Goal: Check status: Check status

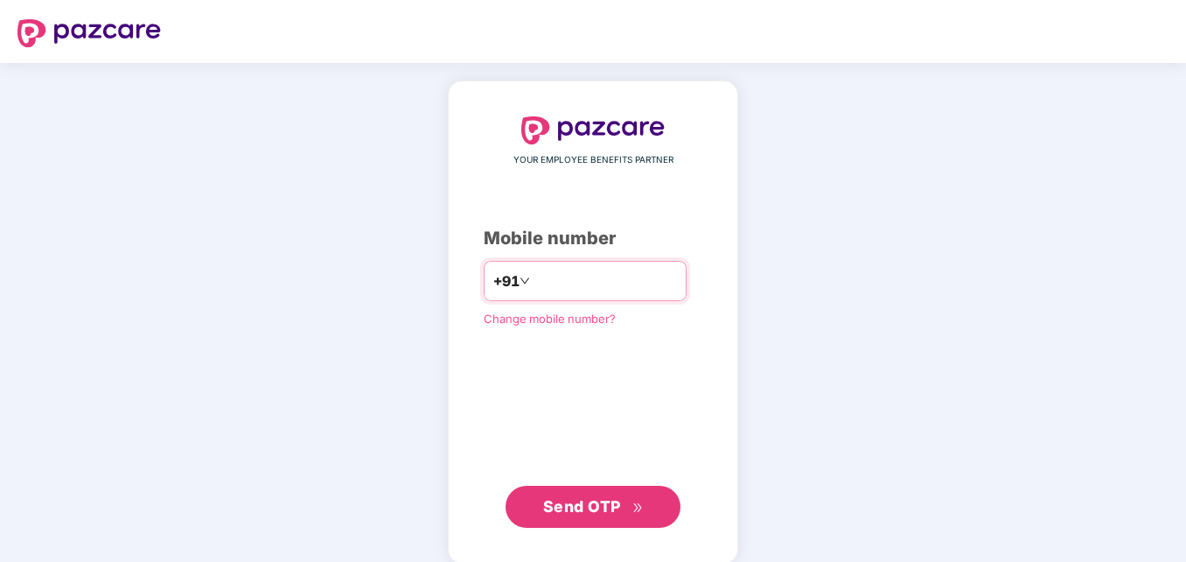
type input "**********"
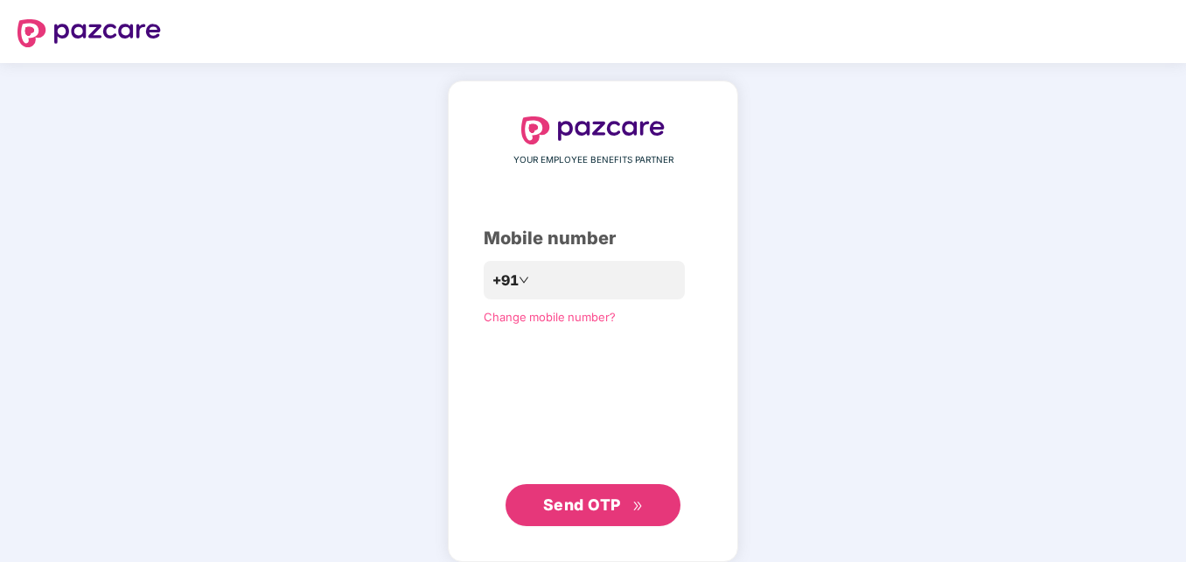
click link "Change mobile number?" at bounding box center [550, 317] width 132 height 14
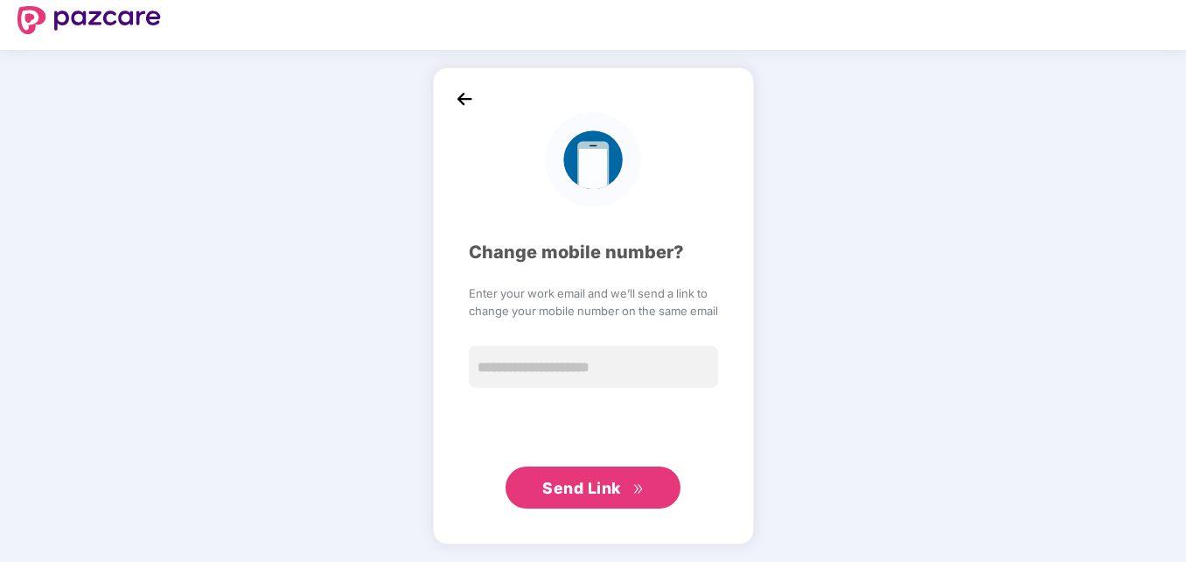
scroll to position [13, 0]
click at [464, 101] on img at bounding box center [464, 99] width 26 height 26
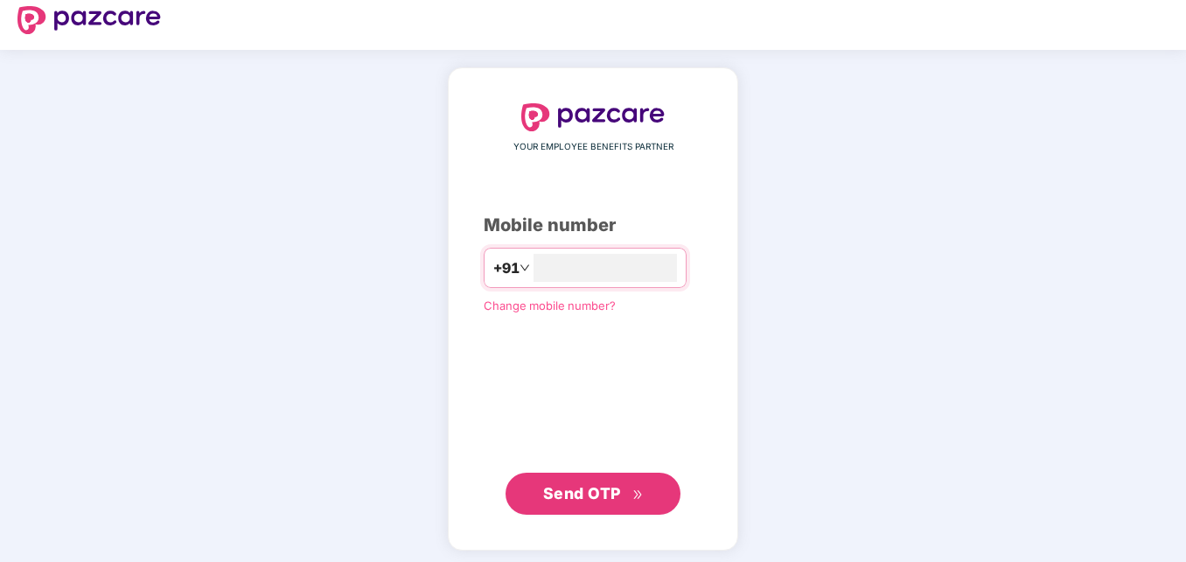
type input "**********"
click at [576, 509] on button "Send OTP" at bounding box center [593, 492] width 175 height 42
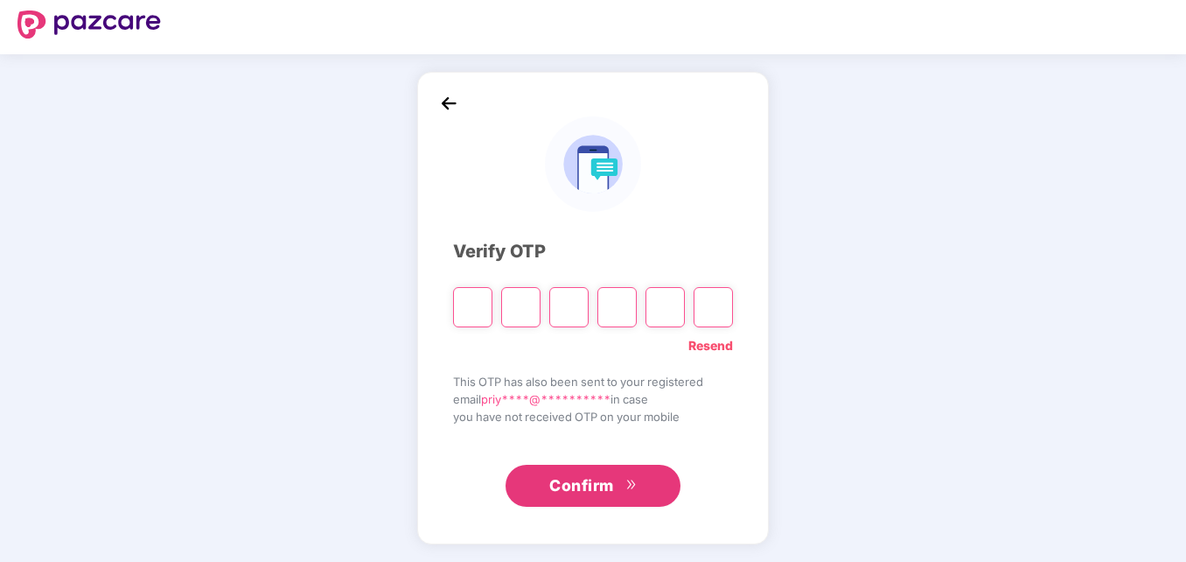
scroll to position [9, 0]
type input "*"
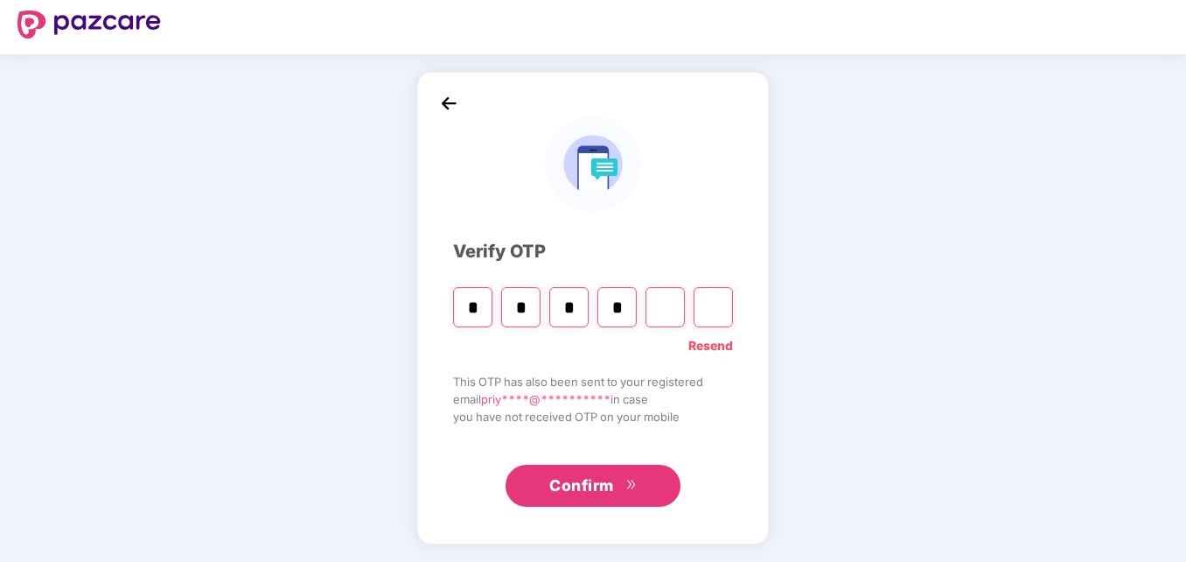
type input "*"
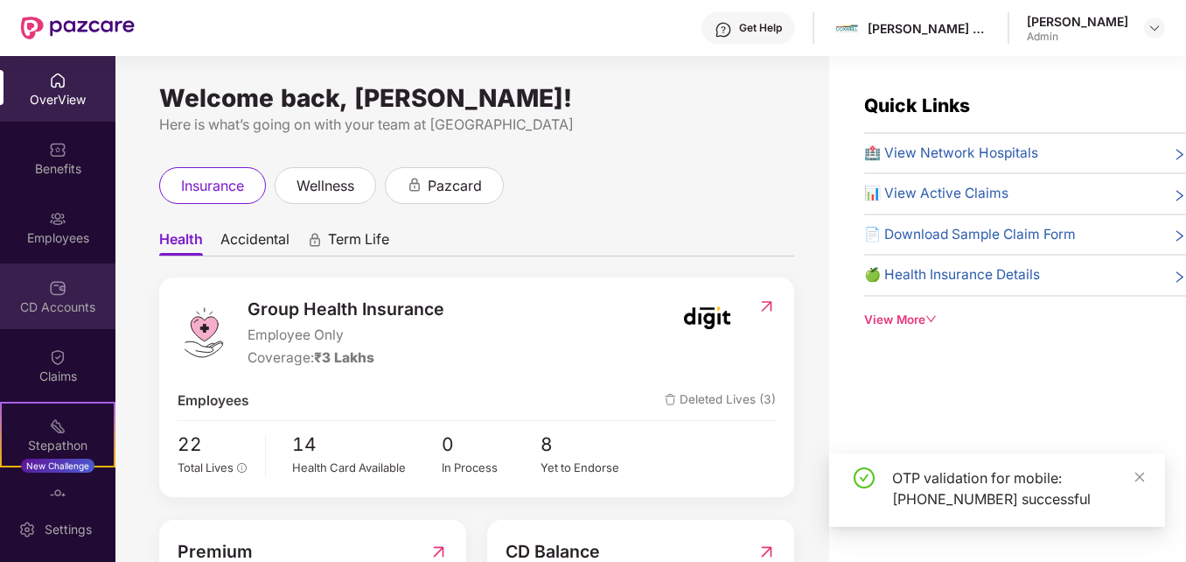
scroll to position [113, 0]
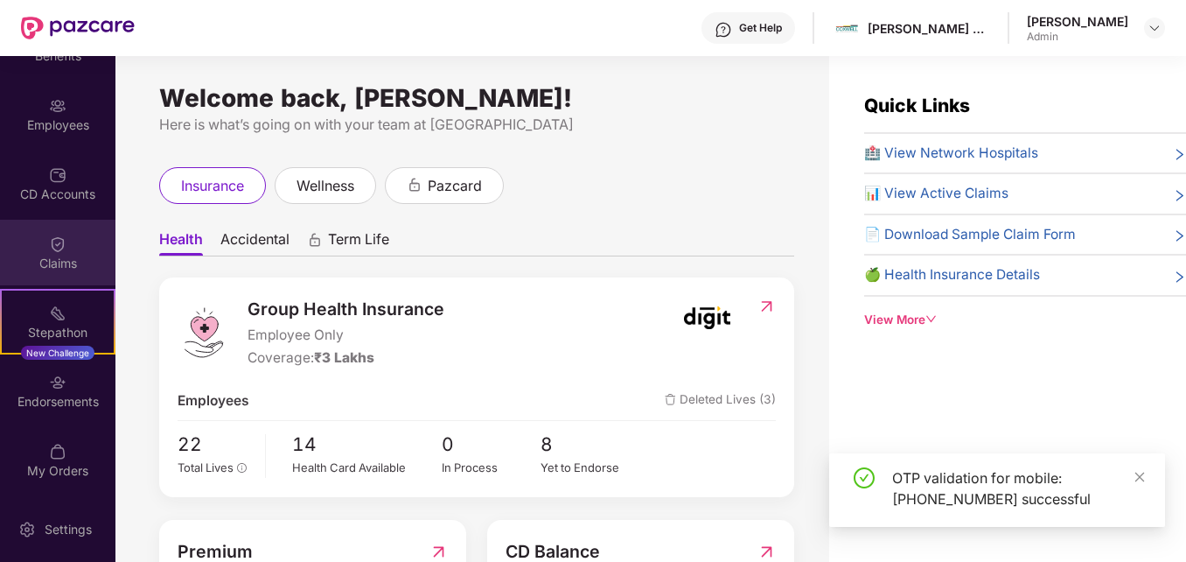
click at [60, 248] on img at bounding box center [57, 243] width 17 height 17
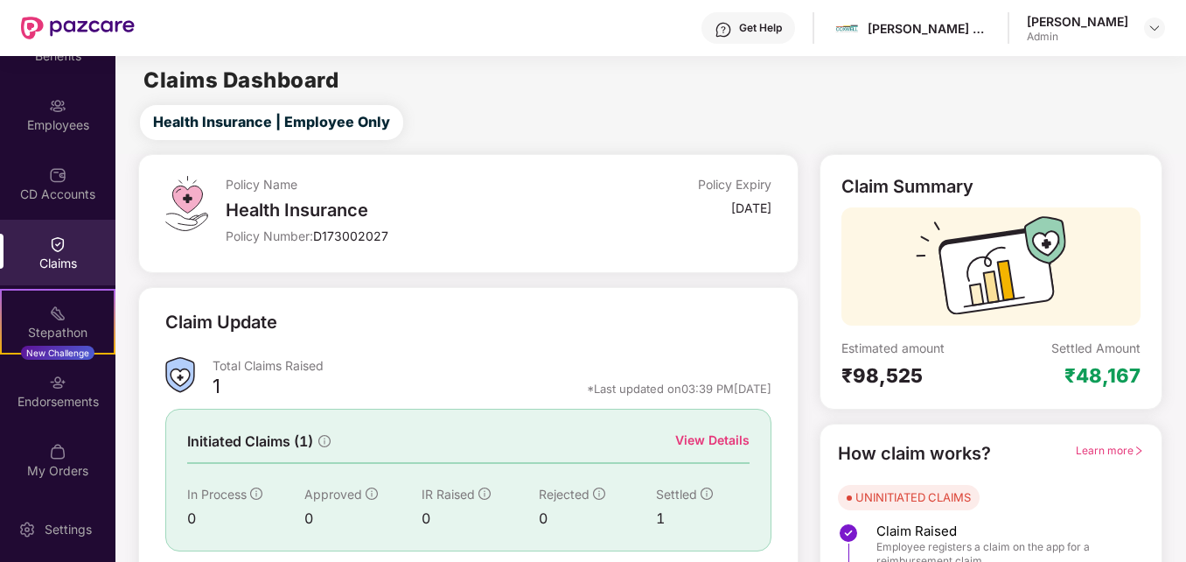
scroll to position [123, 0]
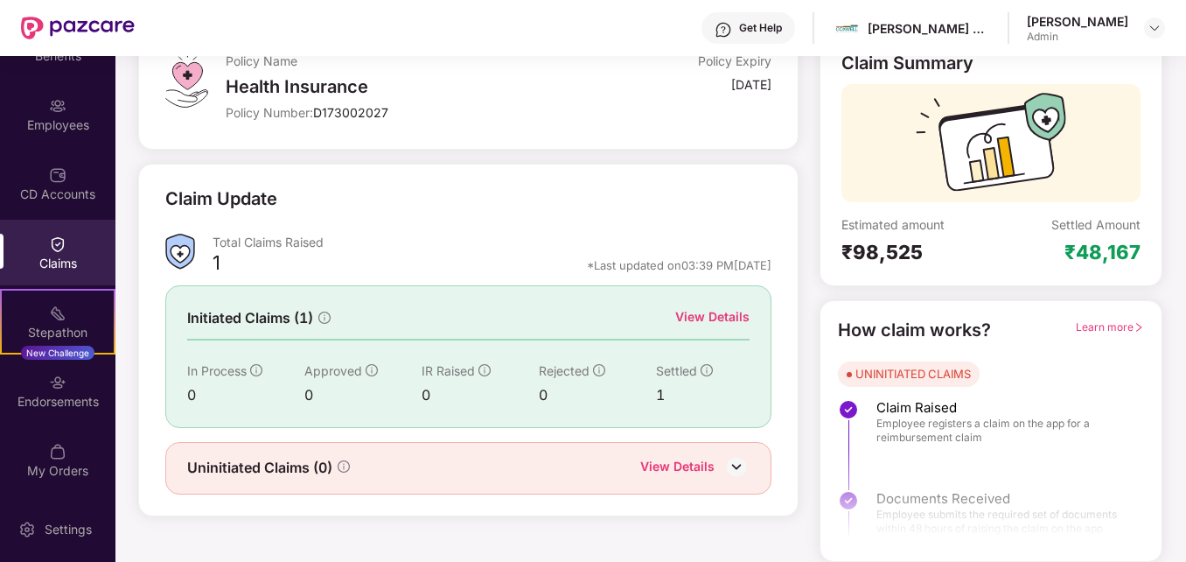
click at [718, 317] on div "View Details" at bounding box center [712, 316] width 74 height 19
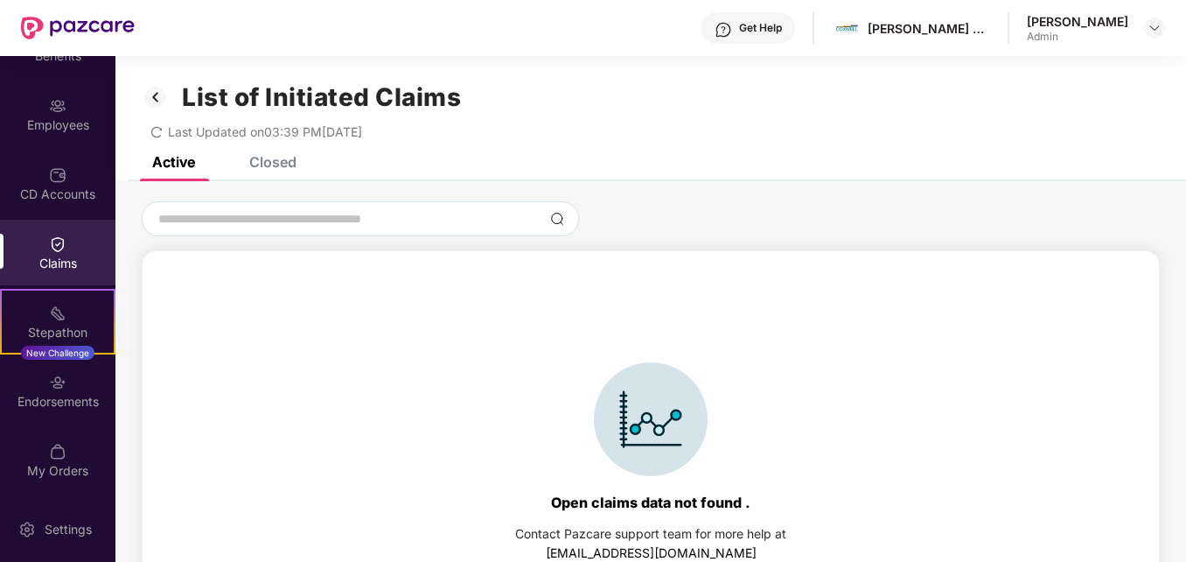
click at [66, 268] on div "Claims" at bounding box center [57, 263] width 115 height 17
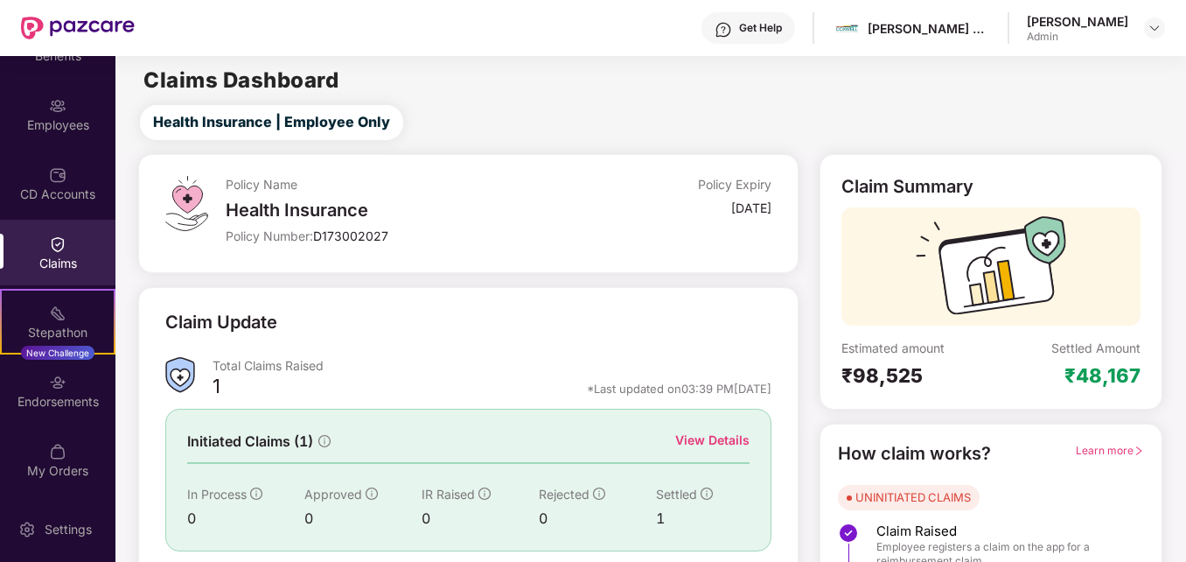
scroll to position [123, 0]
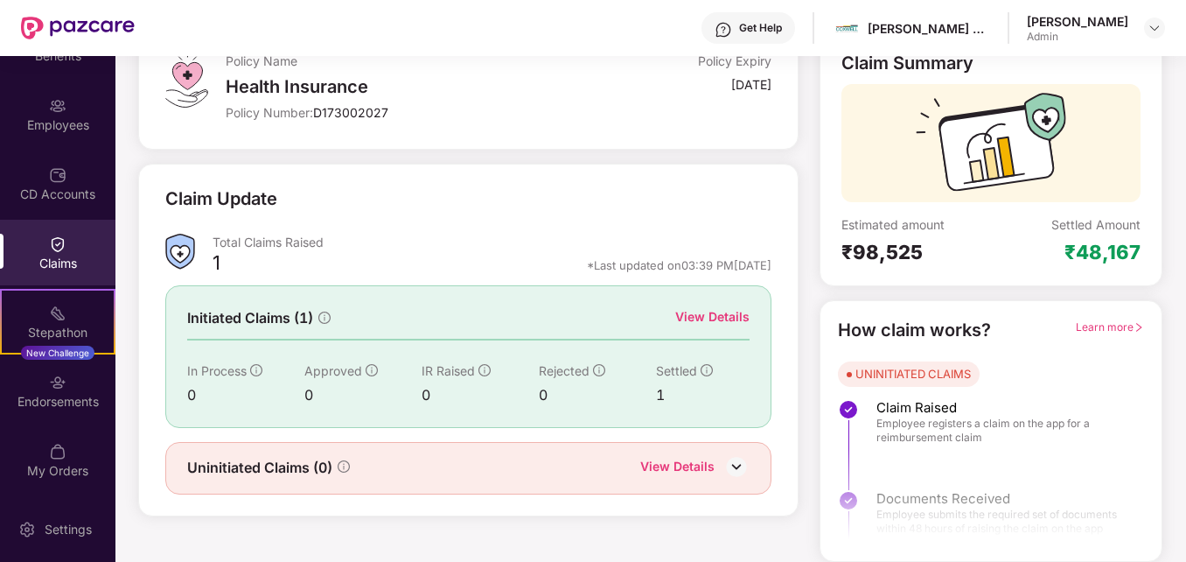
click at [1113, 331] on span "Learn more" at bounding box center [1110, 326] width 68 height 13
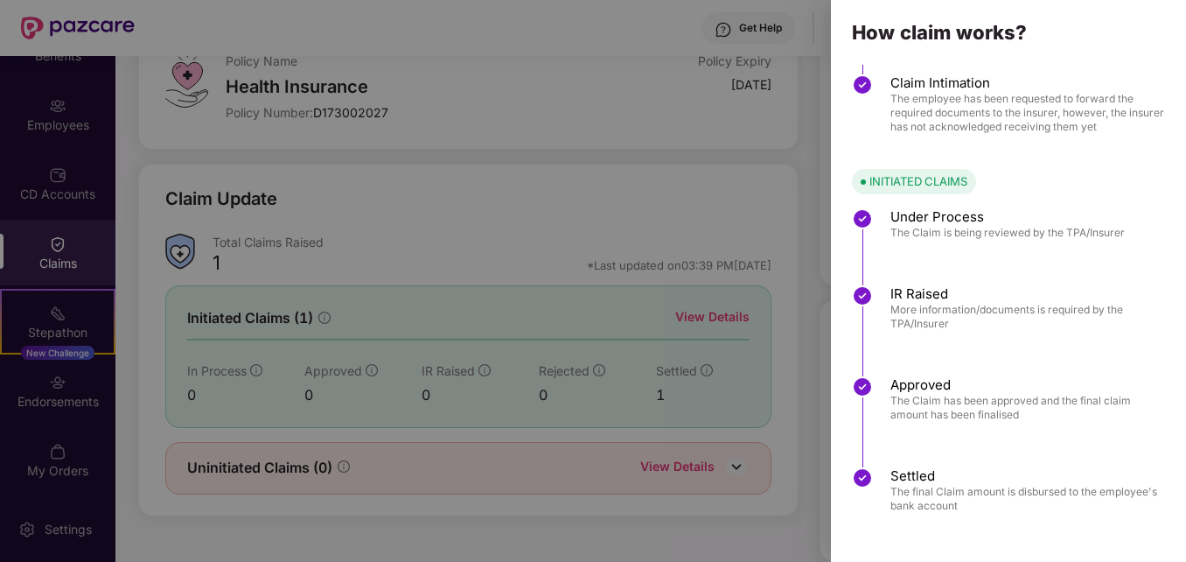
scroll to position [0, 0]
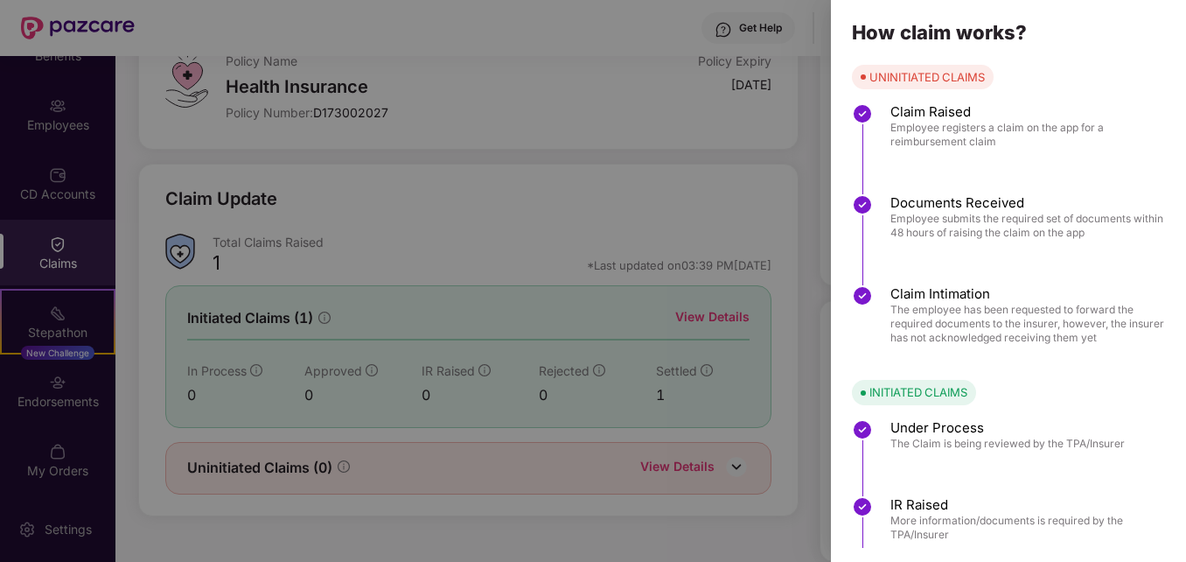
click at [752, 255] on div at bounding box center [593, 281] width 1186 height 562
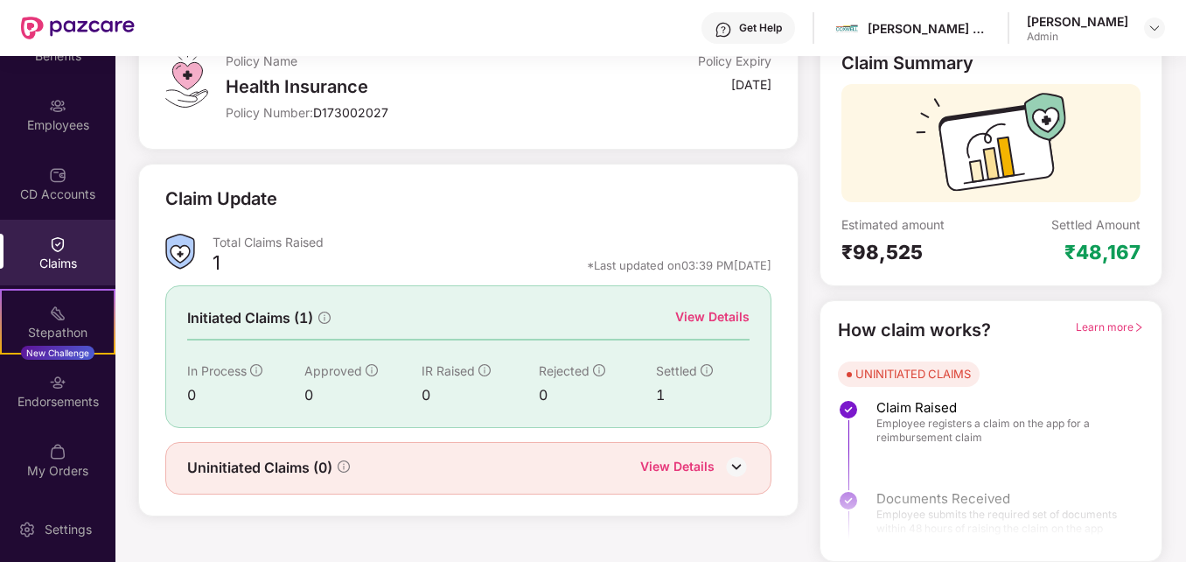
click at [729, 316] on div "View Details" at bounding box center [712, 316] width 74 height 19
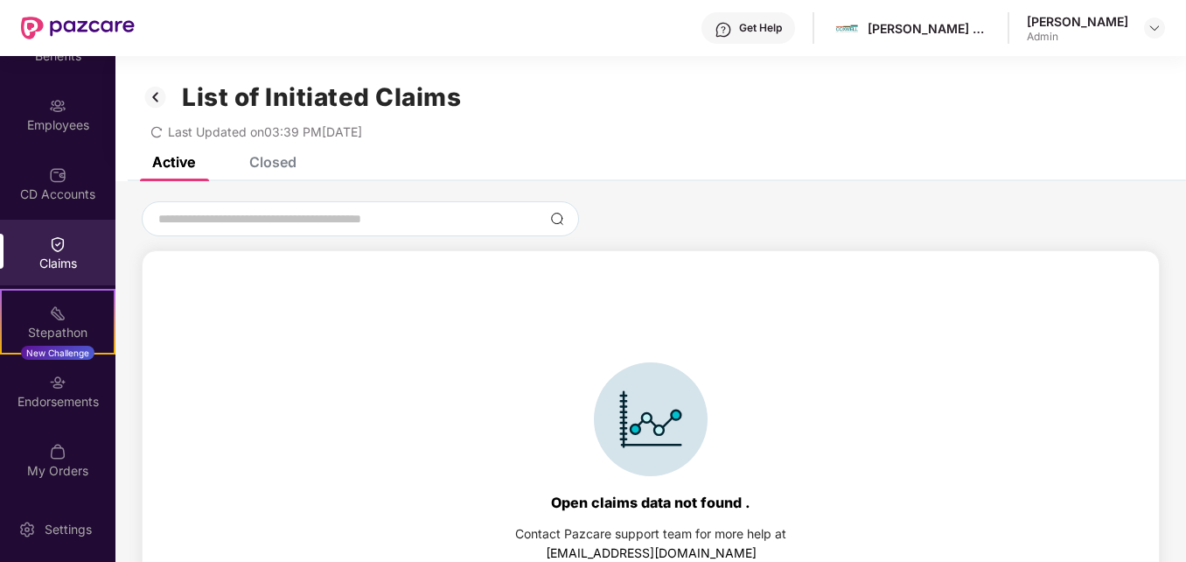
click at [68, 263] on div "Claims" at bounding box center [57, 263] width 115 height 17
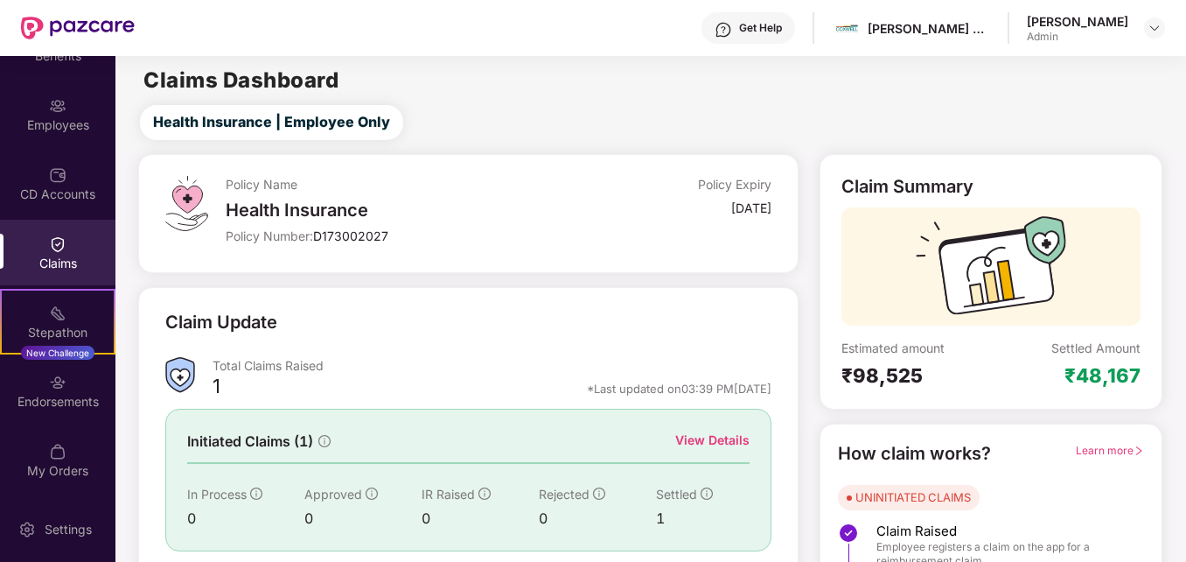
click at [715, 436] on div "View Details" at bounding box center [712, 439] width 74 height 19
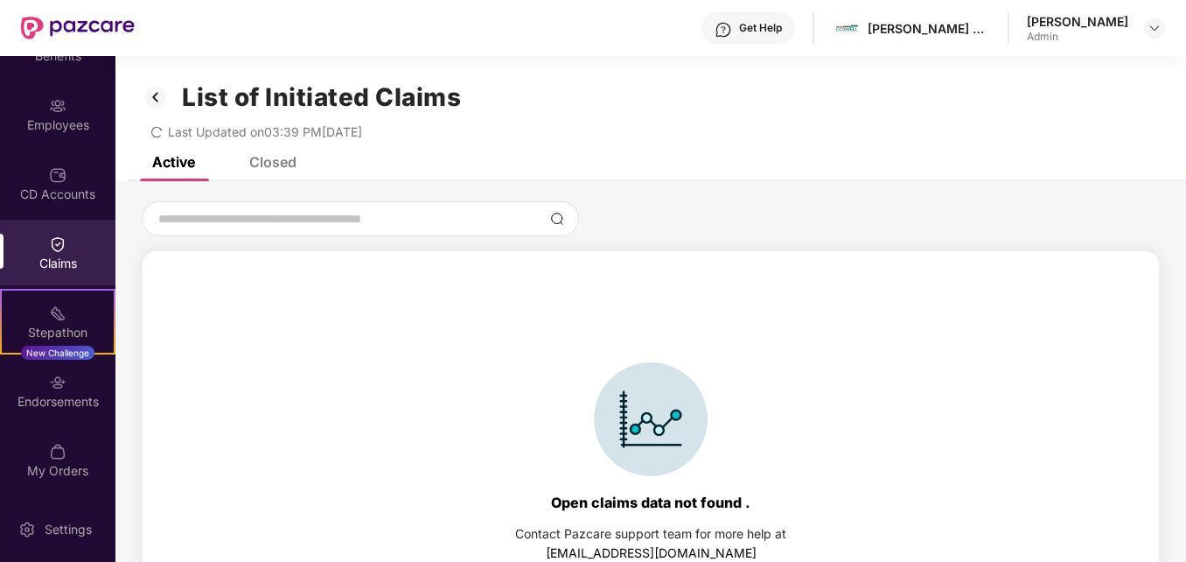
click at [259, 164] on div "Closed" at bounding box center [272, 161] width 47 height 17
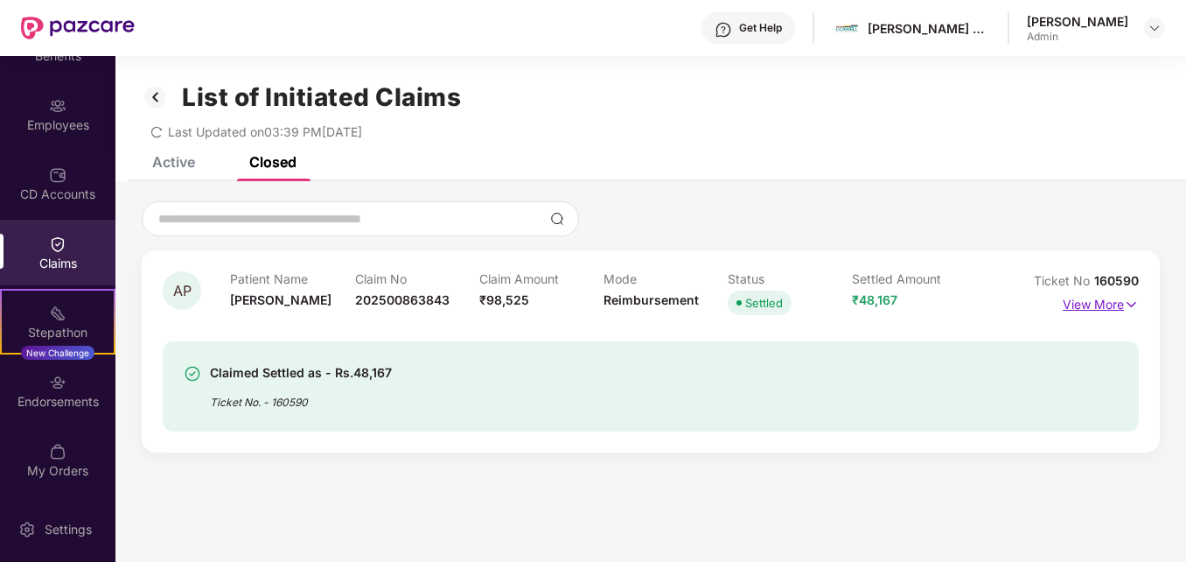
click at [1085, 309] on p "View More" at bounding box center [1101, 302] width 76 height 24
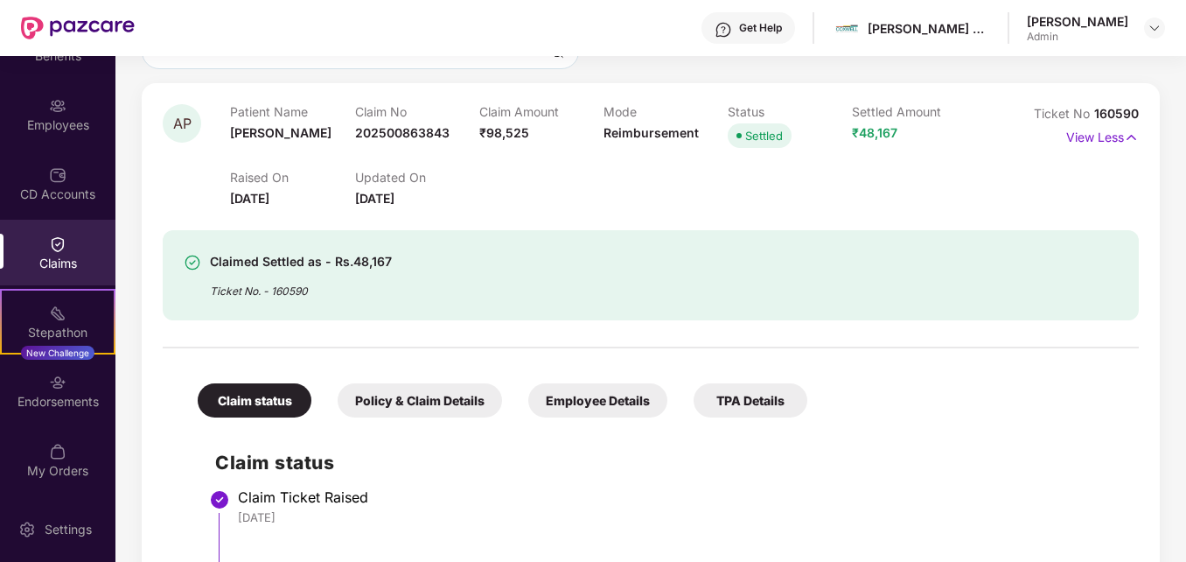
scroll to position [166, 0]
click at [435, 408] on div "Policy & Claim Details" at bounding box center [420, 401] width 164 height 34
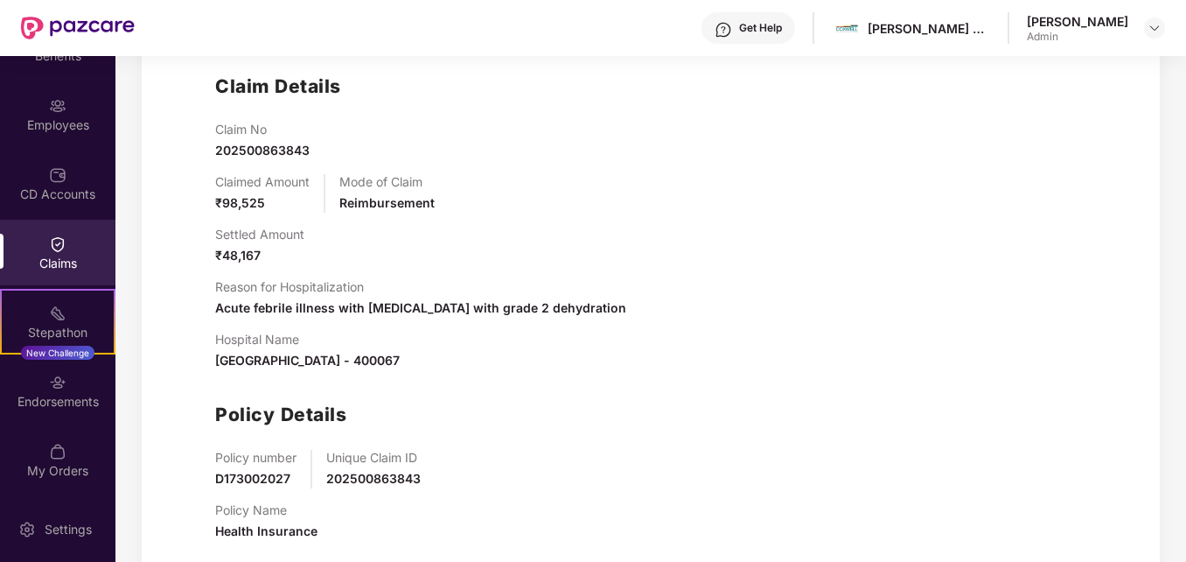
scroll to position [544, 0]
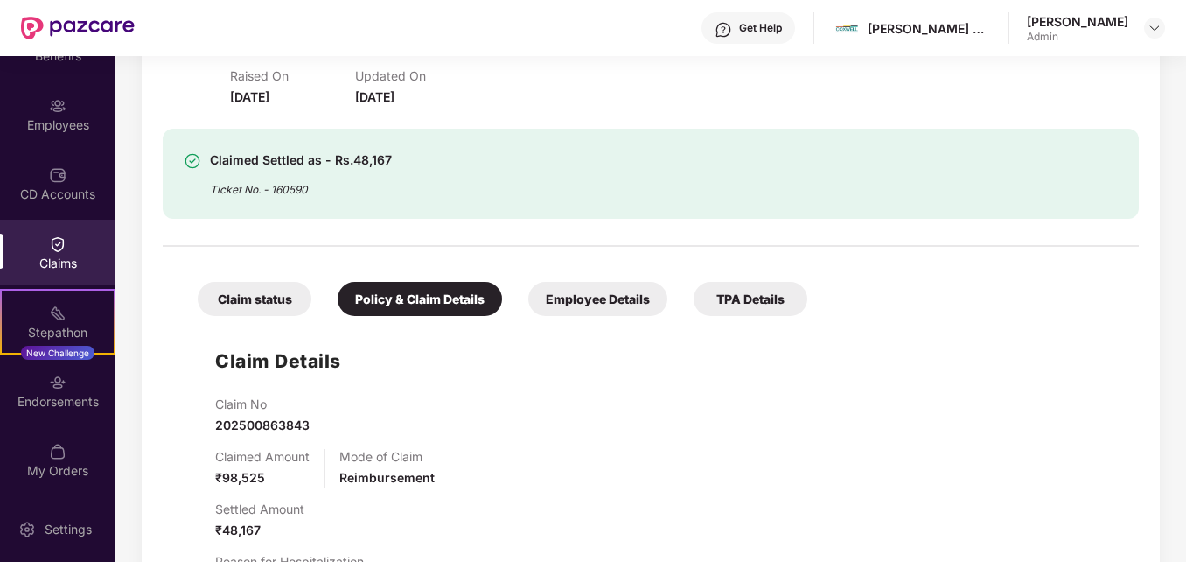
click at [606, 289] on div "Employee Details" at bounding box center [597, 299] width 139 height 34
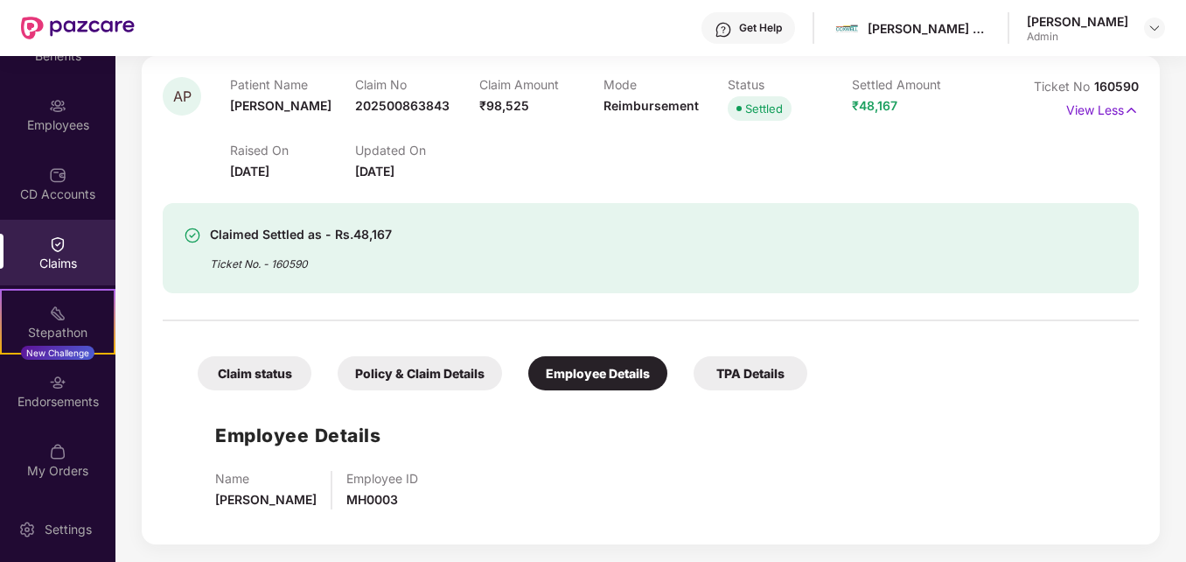
click at [718, 380] on div "TPA Details" at bounding box center [751, 373] width 114 height 34
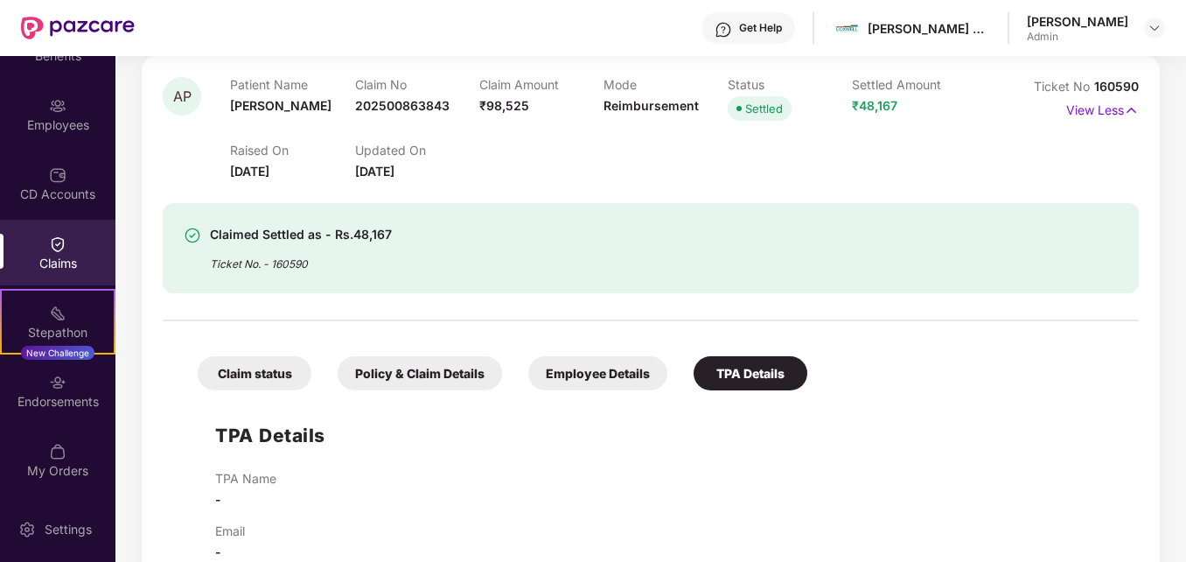
scroll to position [233, 0]
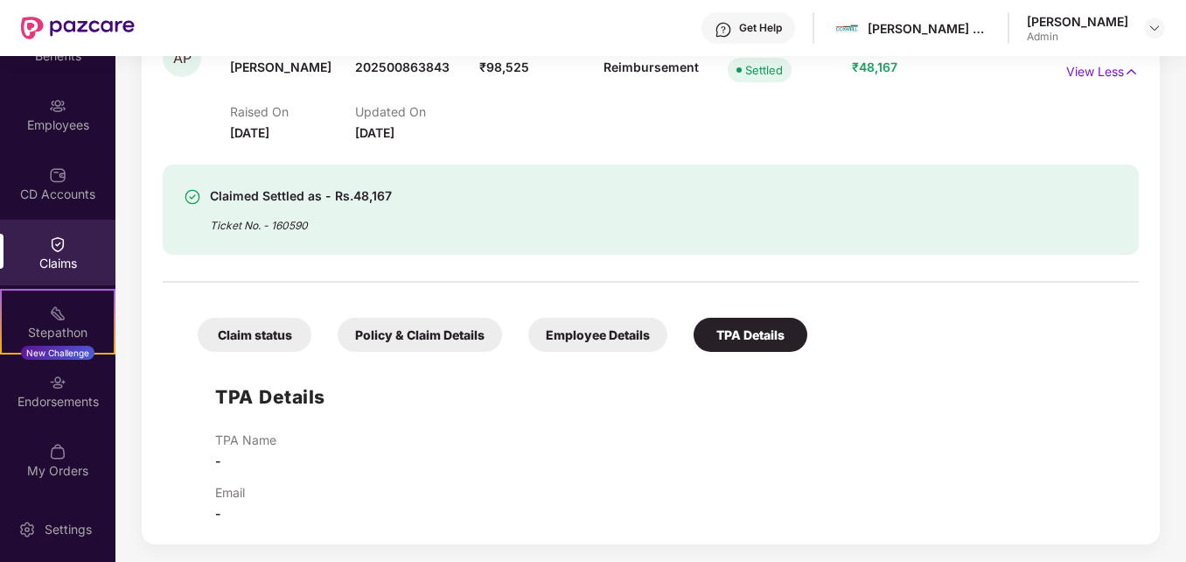
click at [409, 326] on div "Policy & Claim Details" at bounding box center [420, 334] width 164 height 34
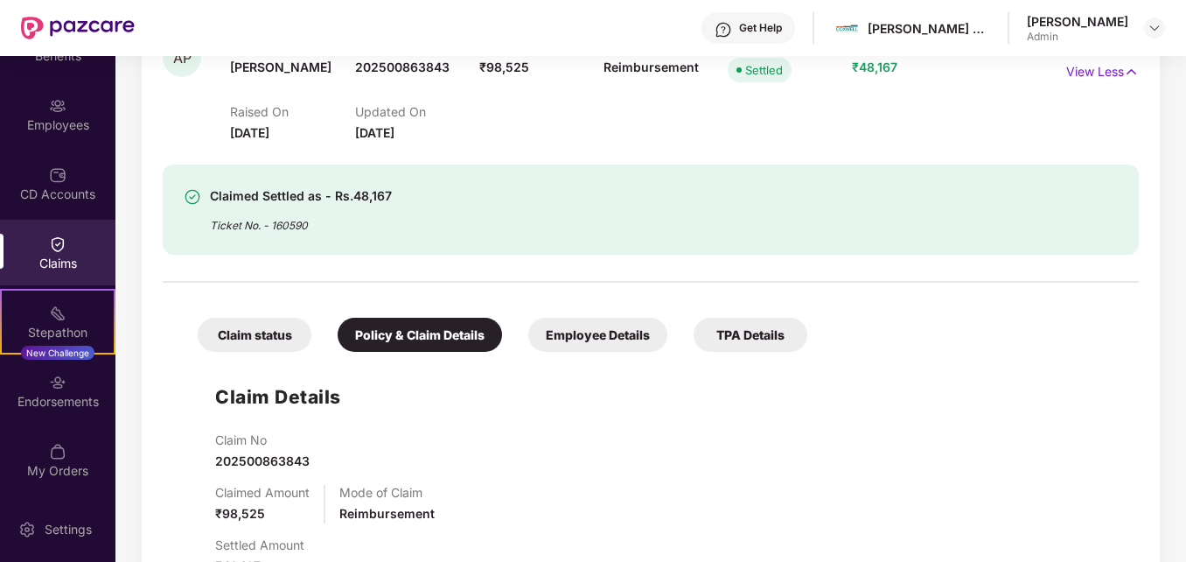
scroll to position [269, 0]
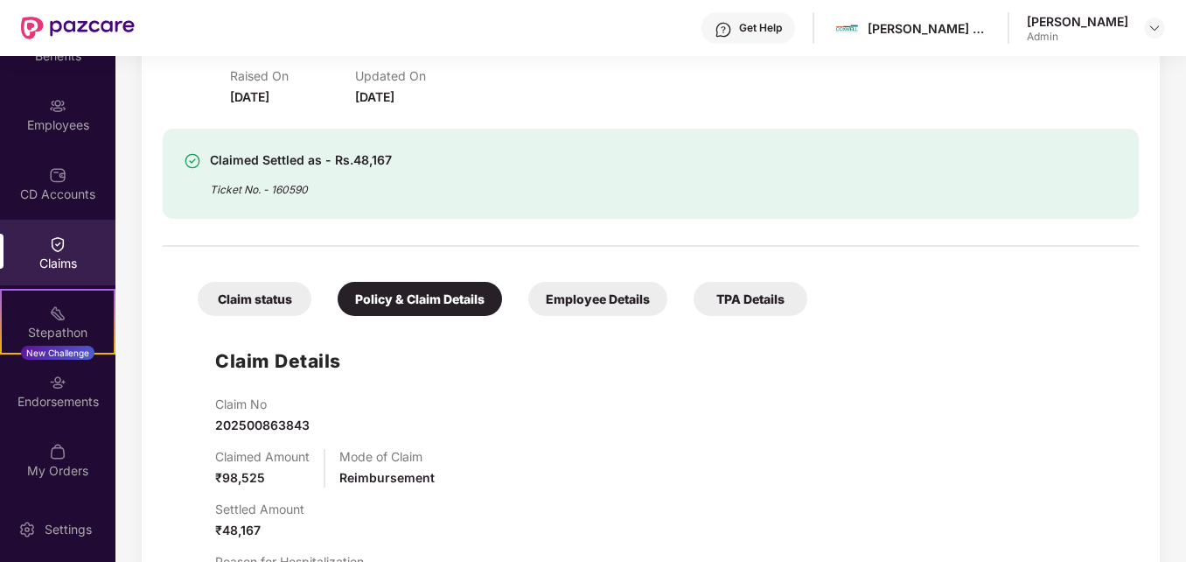
click at [234, 297] on div "Claim status" at bounding box center [255, 299] width 114 height 34
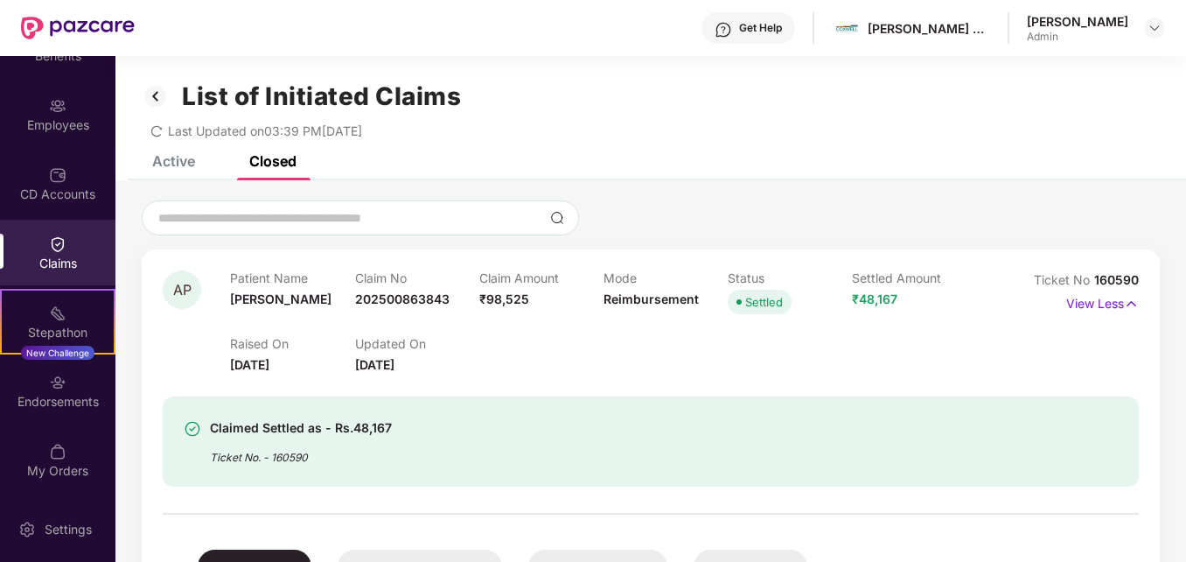
scroll to position [0, 0]
